Goal: Find specific page/section

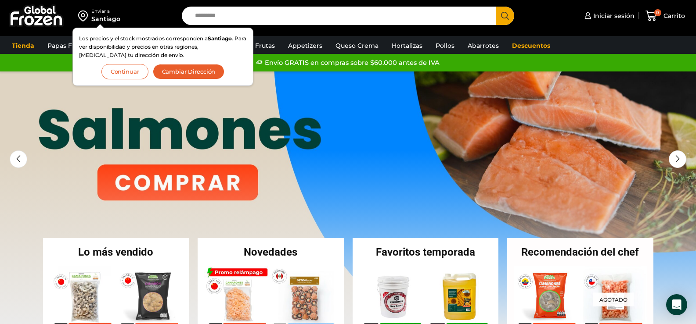
click at [202, 72] on button "Cambiar Dirección" at bounding box center [189, 71] width 72 height 15
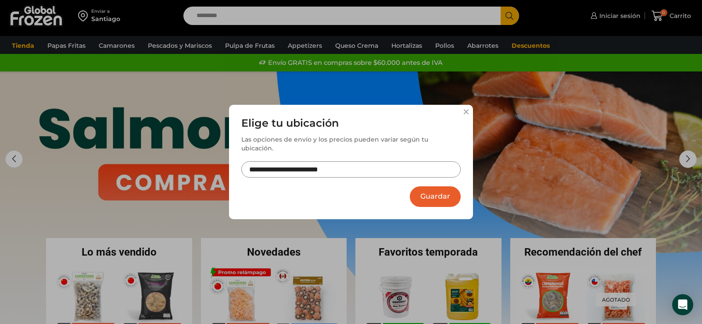
click at [436, 191] on button "Guardar" at bounding box center [435, 197] width 51 height 21
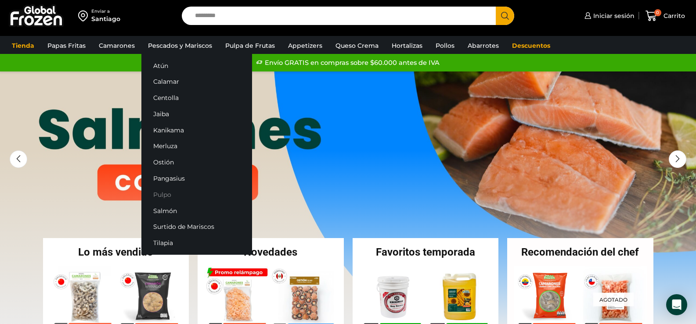
click at [167, 194] on link "Pulpo" at bounding box center [196, 195] width 111 height 16
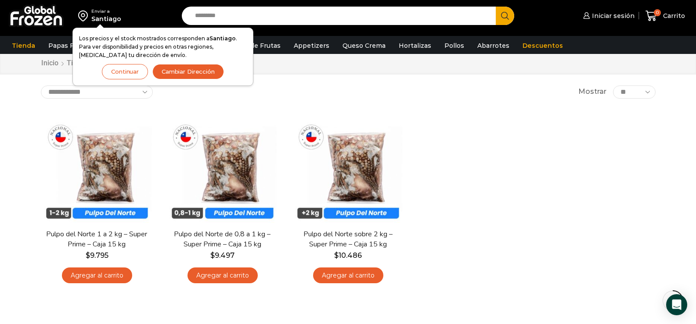
scroll to position [44, 0]
